Goal: Task Accomplishment & Management: Use online tool/utility

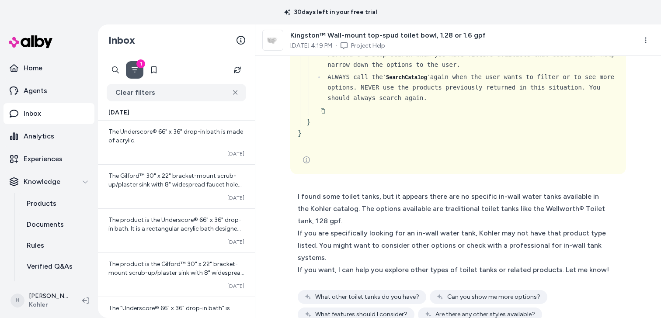
scroll to position [3047, 0]
